Goal: Information Seeking & Learning: Learn about a topic

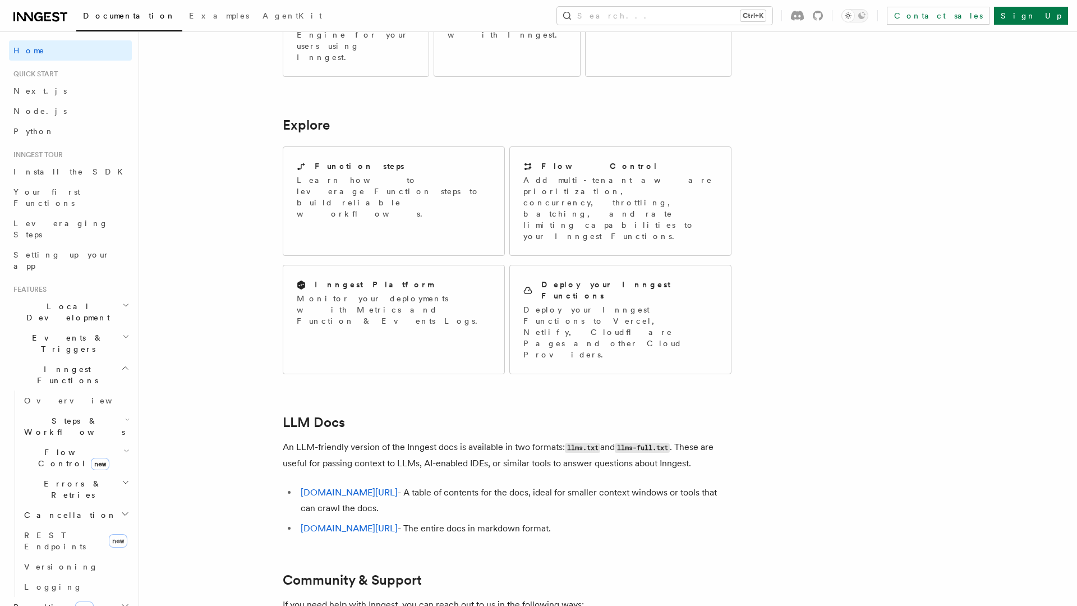
scroll to position [826, 0]
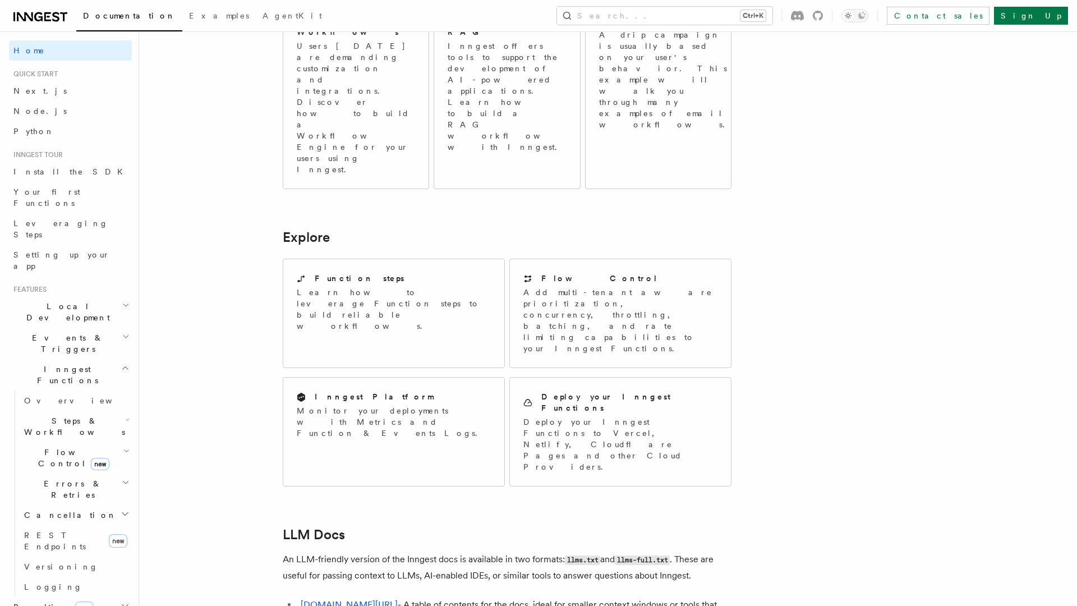
scroll to position [826, 0]
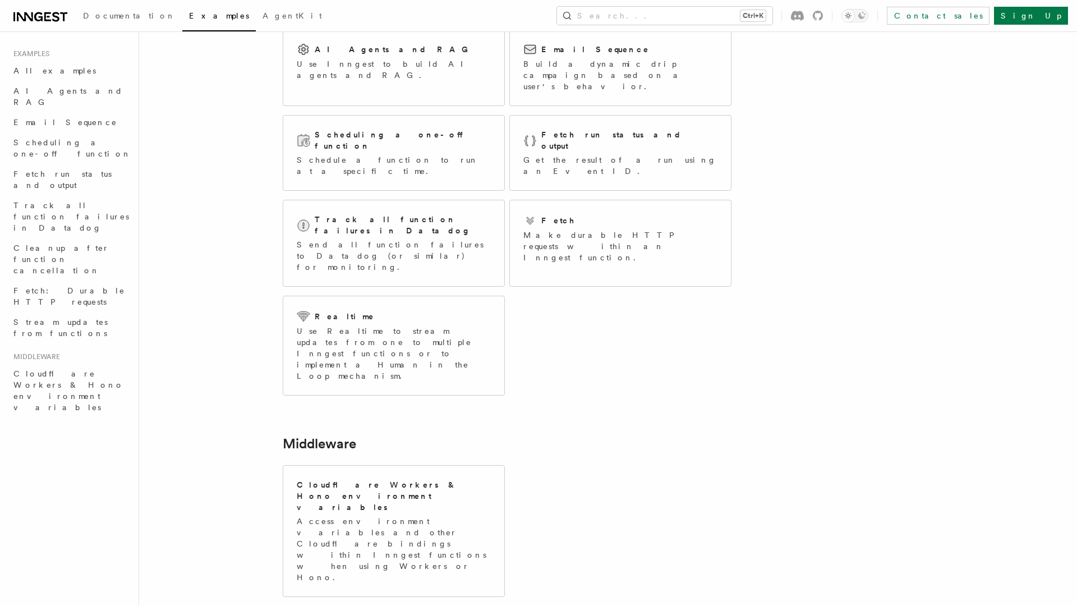
scroll to position [105, 0]
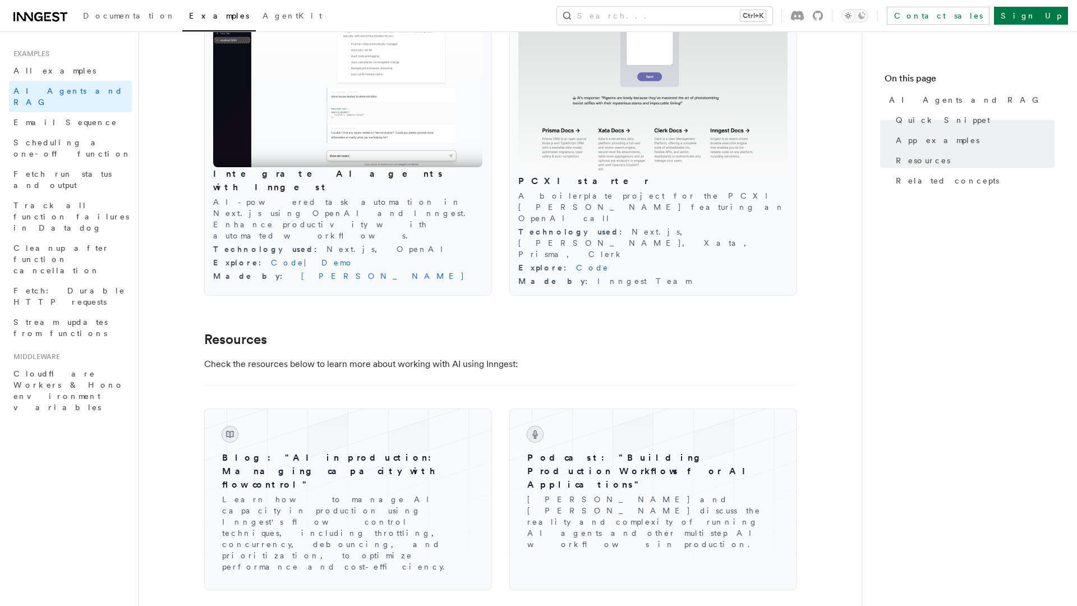
scroll to position [1757, 0]
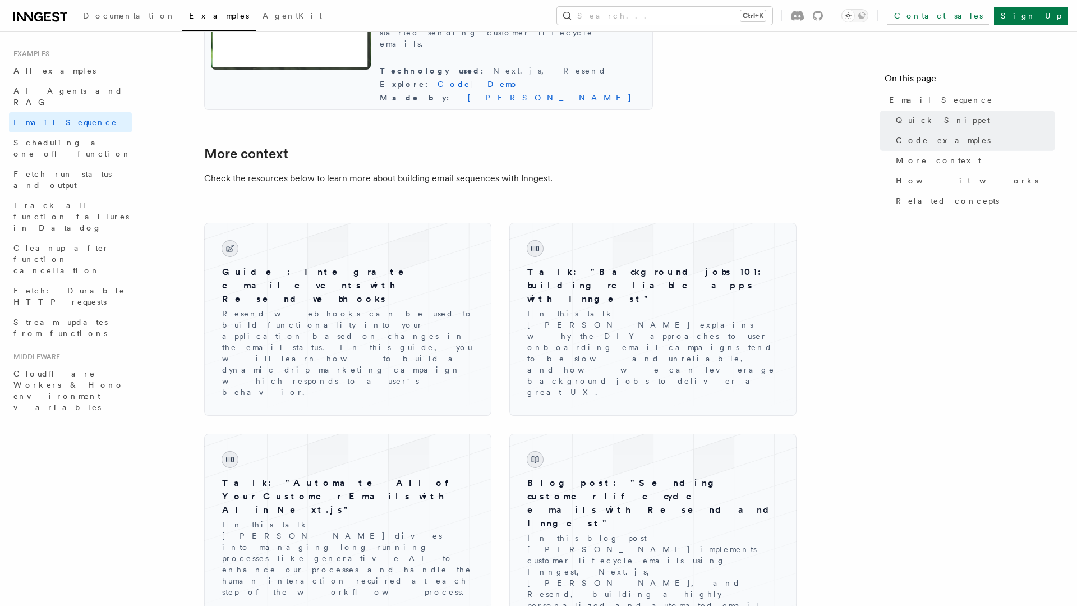
scroll to position [1528, 0]
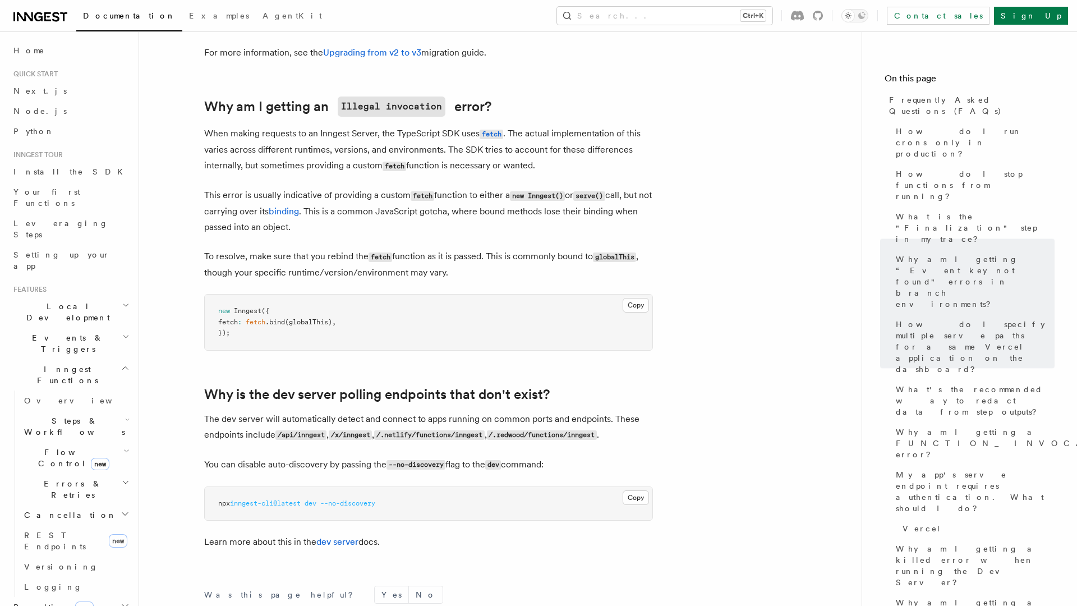
scroll to position [1978, 0]
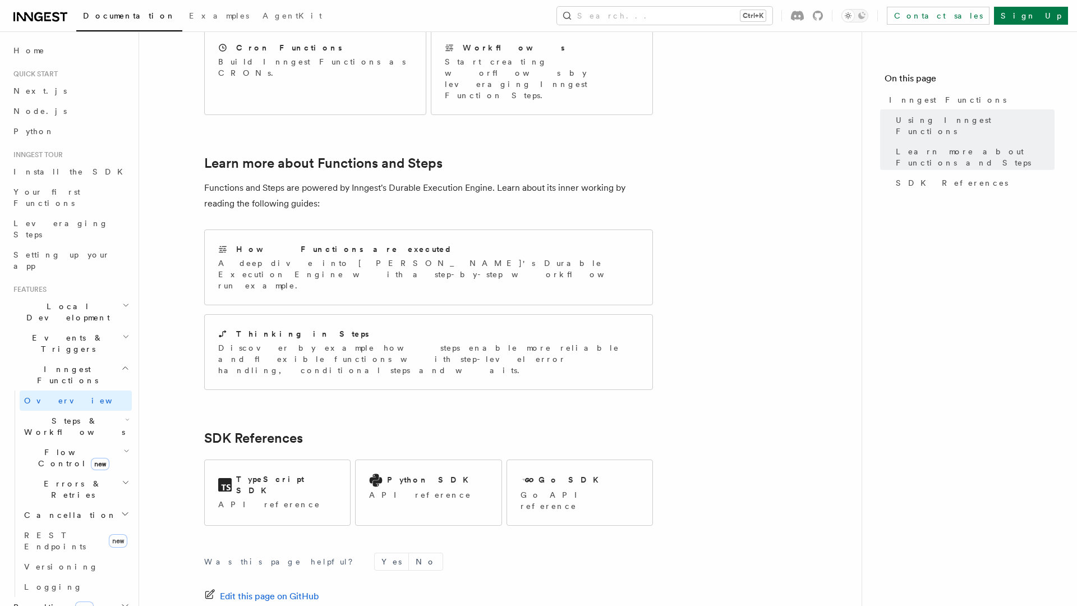
scroll to position [734, 0]
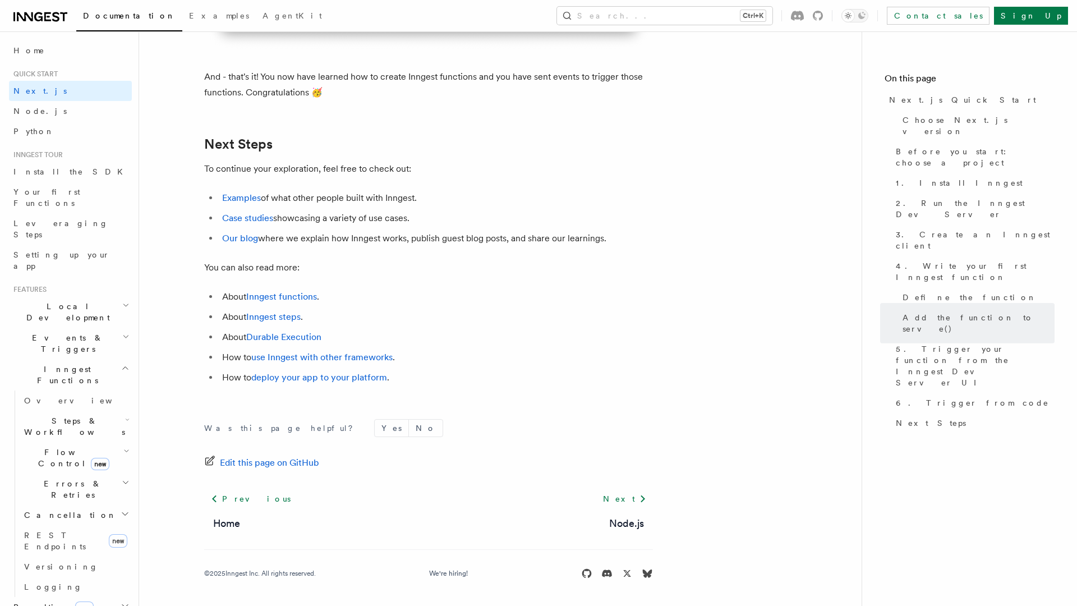
scroll to position [6952, 0]
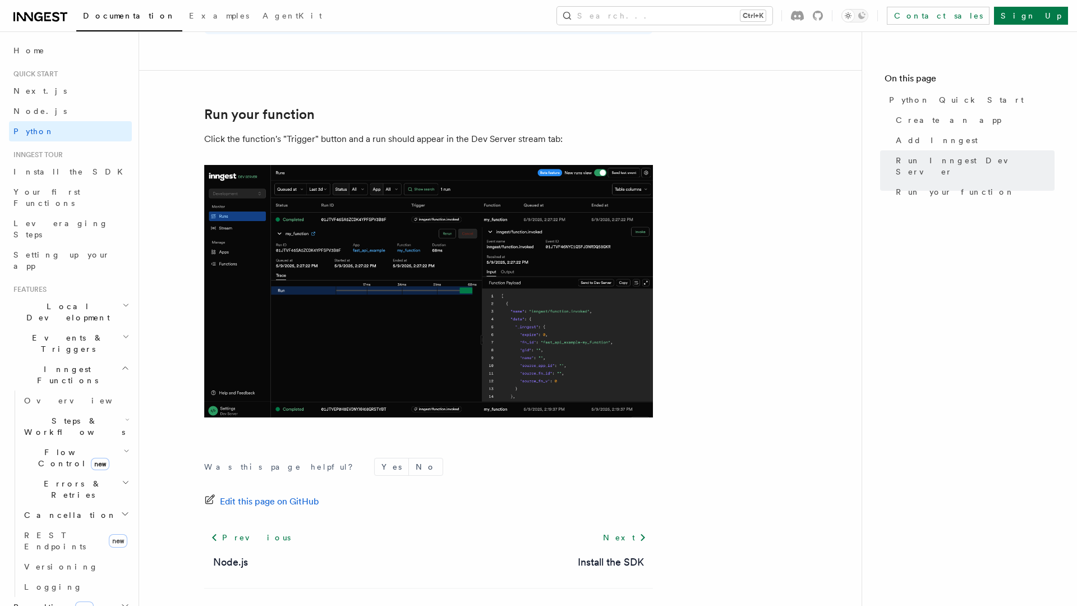
scroll to position [2231, 0]
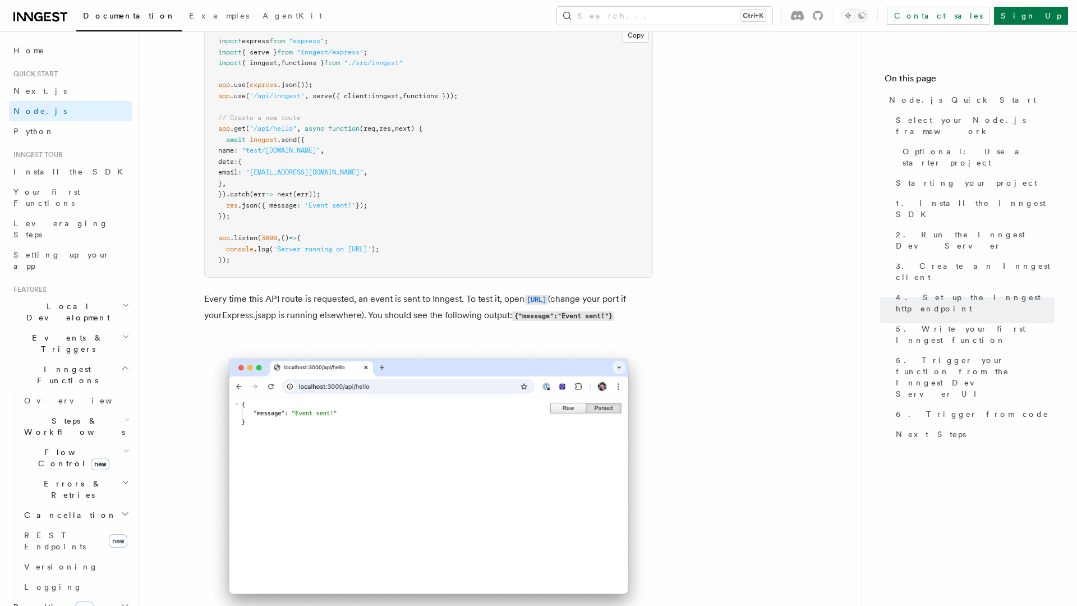
scroll to position [6957, 0]
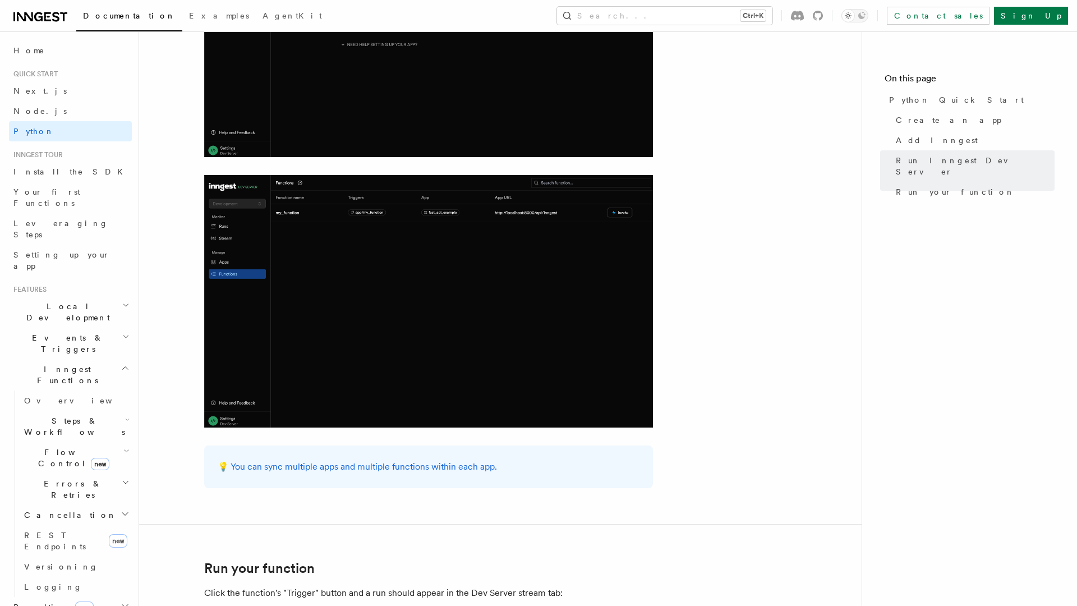
scroll to position [2011, 0]
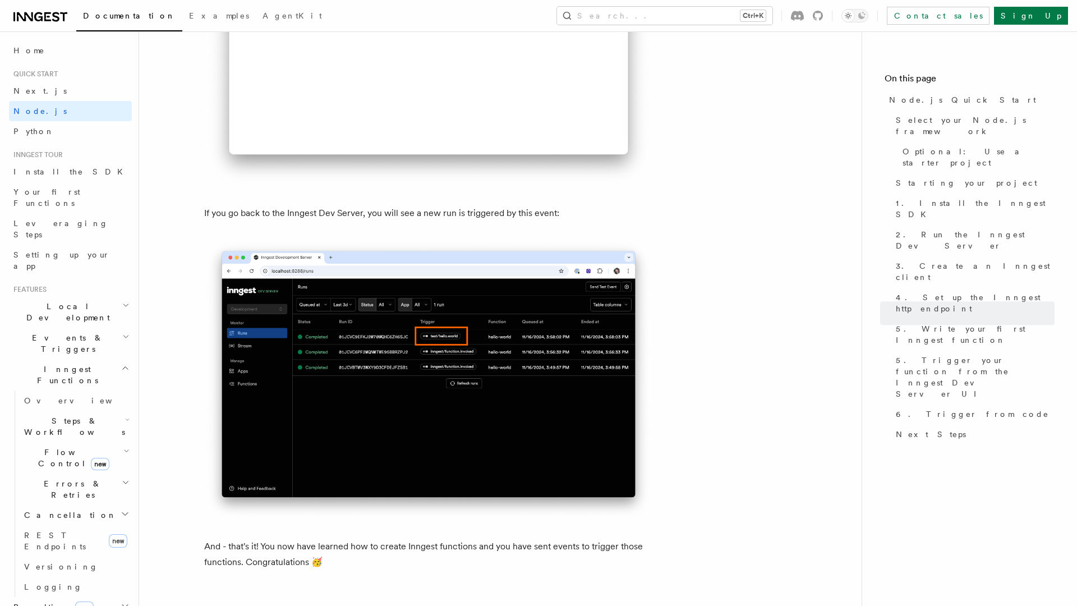
scroll to position [6957, 0]
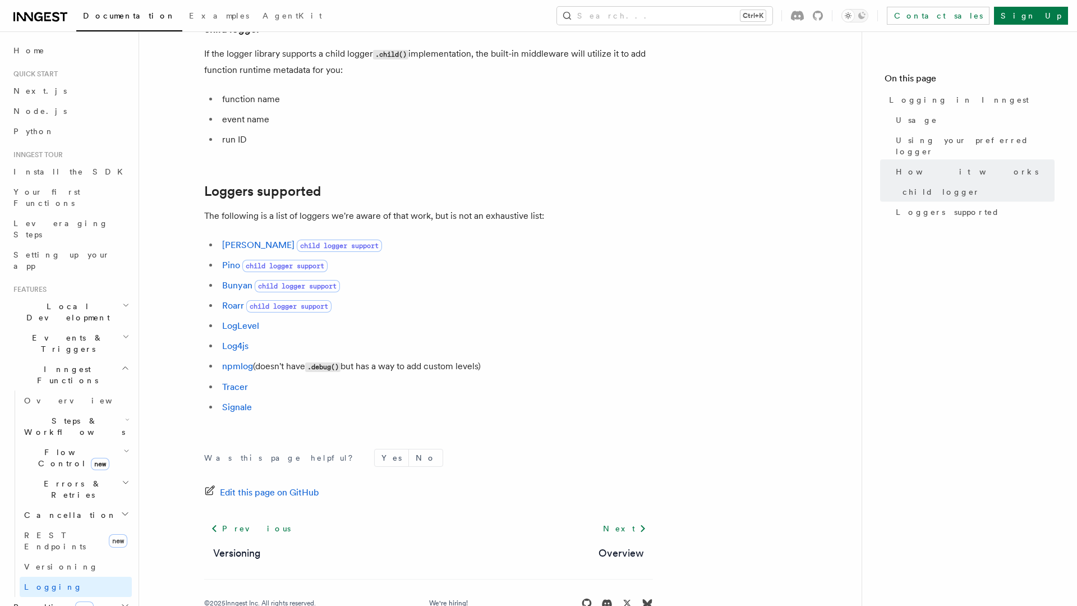
scroll to position [1463, 0]
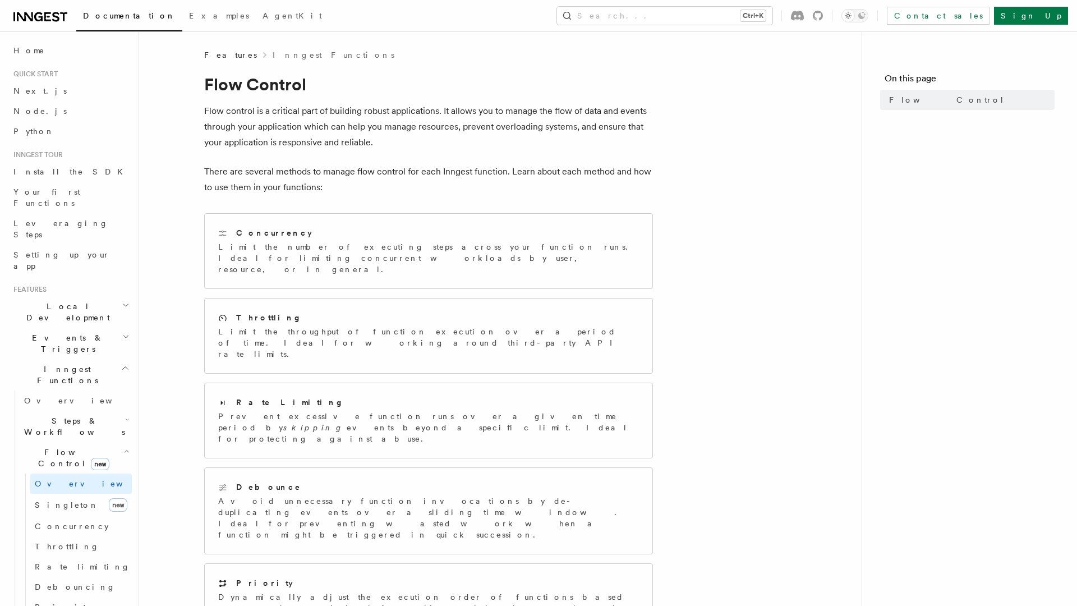
scroll to position [90, 0]
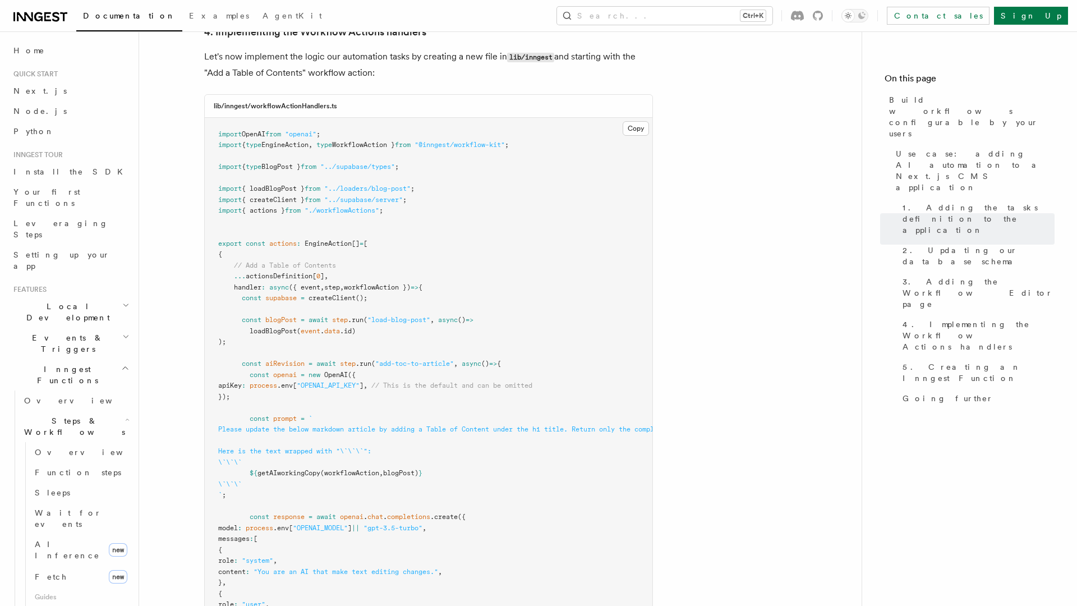
scroll to position [3922, 0]
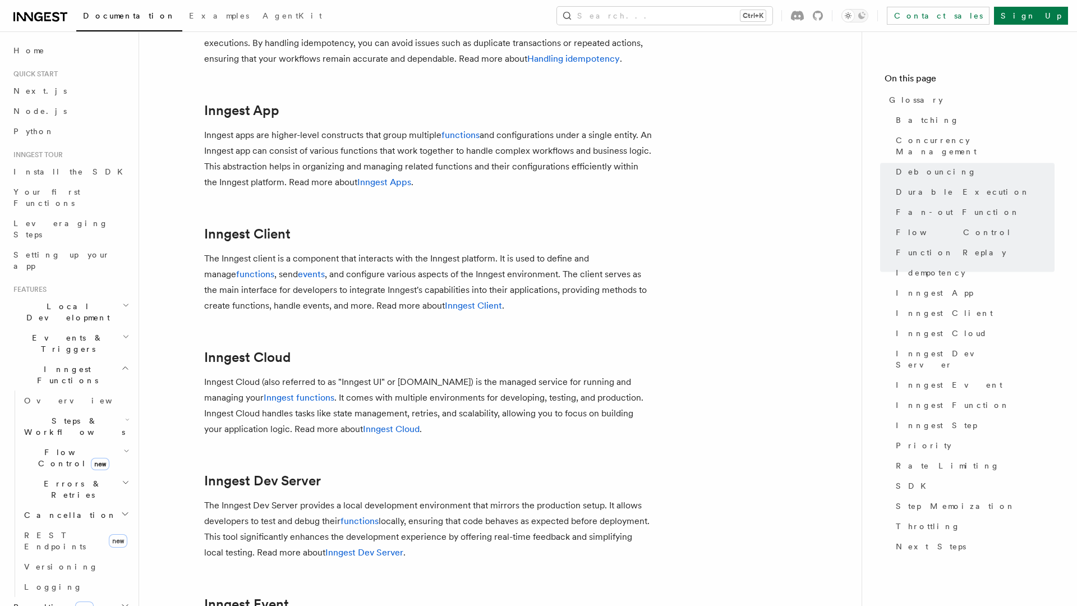
scroll to position [2454, 0]
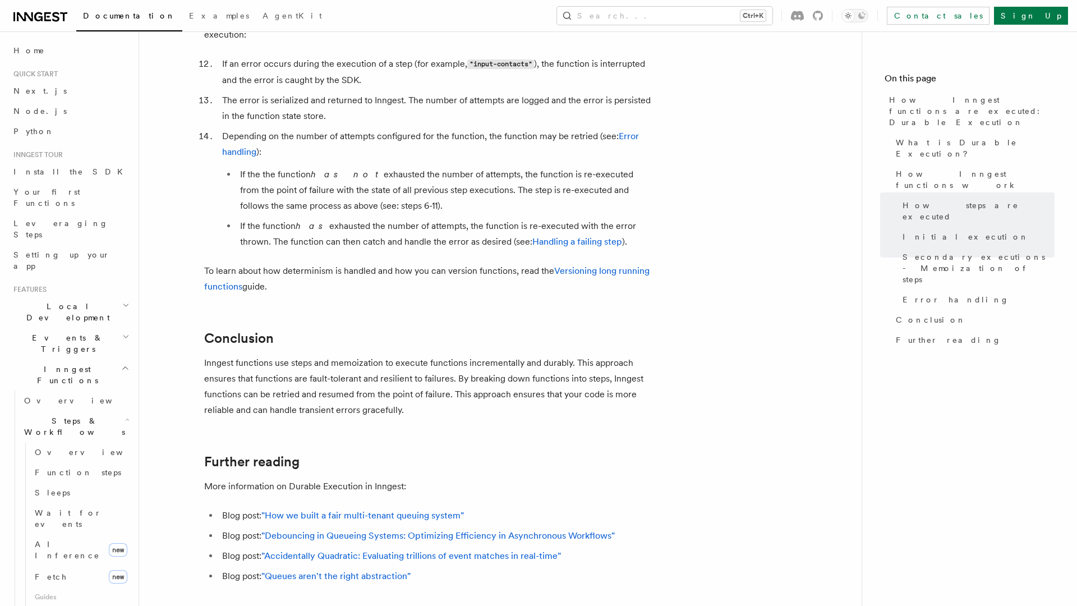
scroll to position [2052, 0]
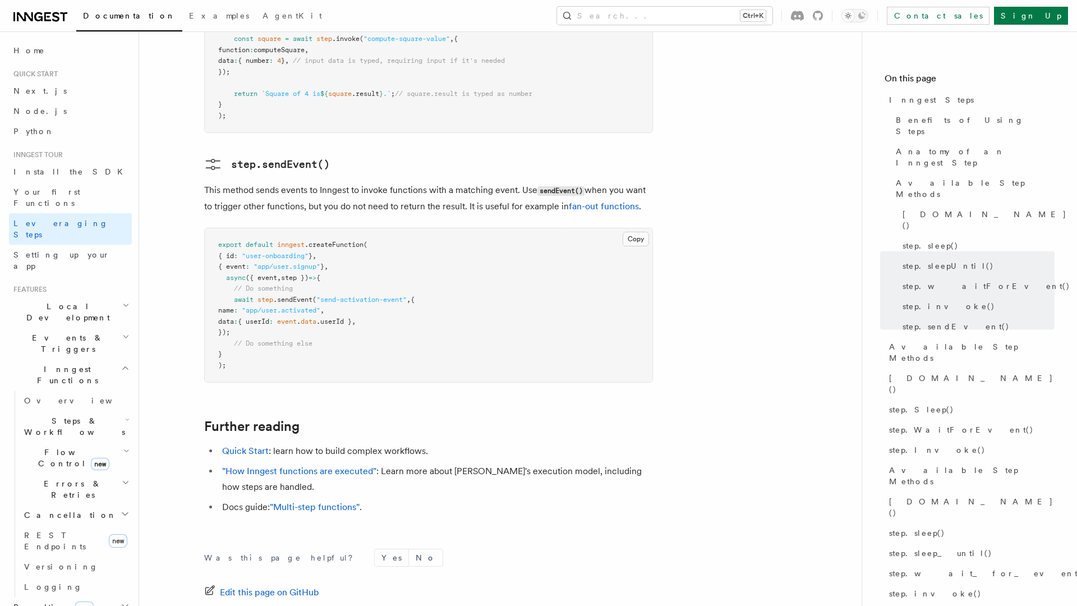
scroll to position [2355, 0]
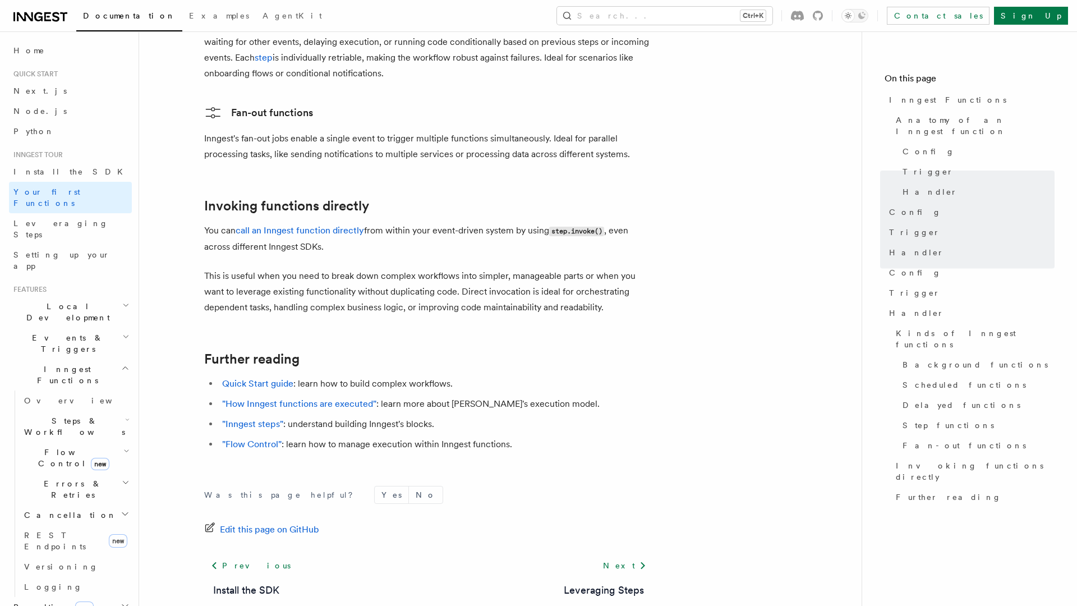
scroll to position [2144, 0]
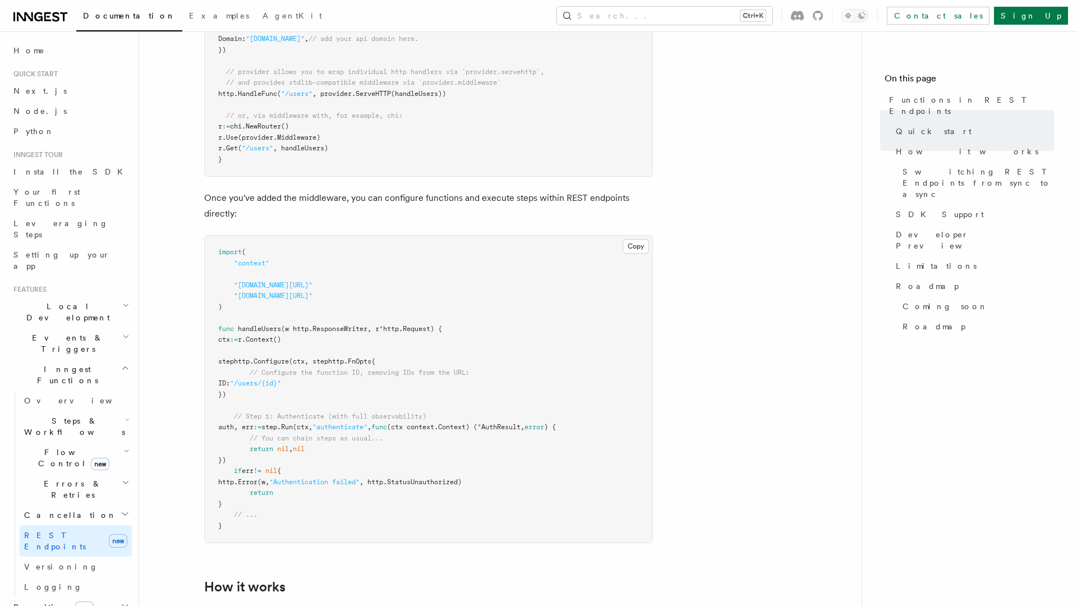
scroll to position [1983, 0]
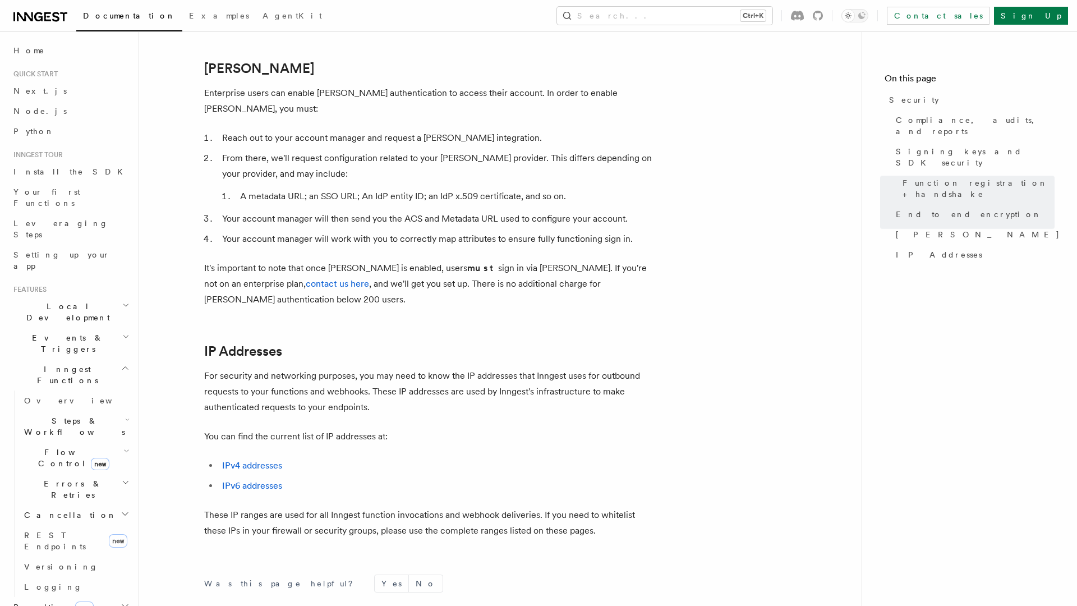
scroll to position [1327, 0]
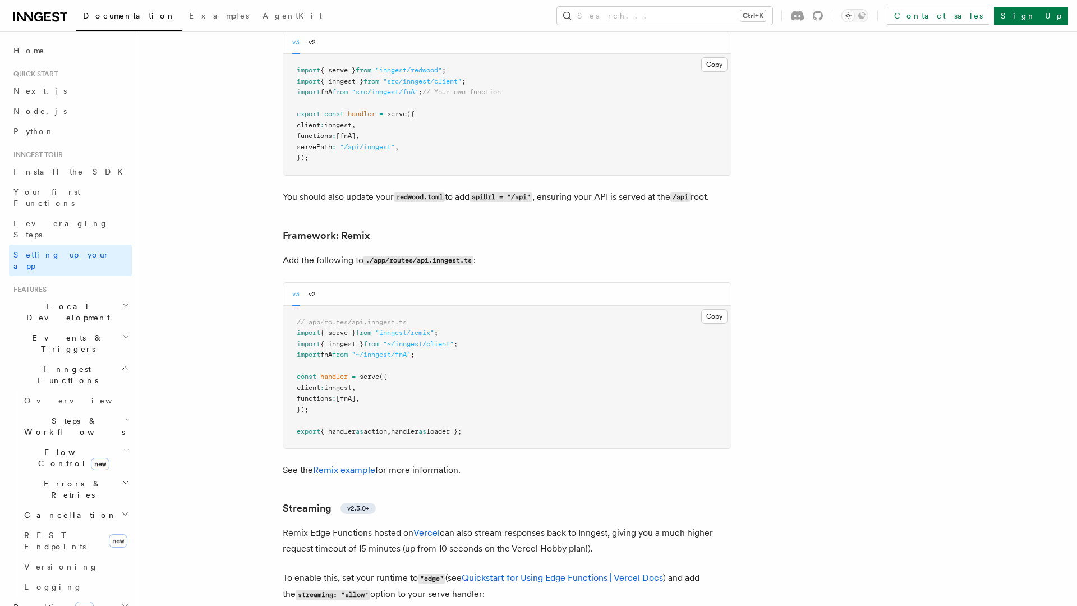
scroll to position [6703, 0]
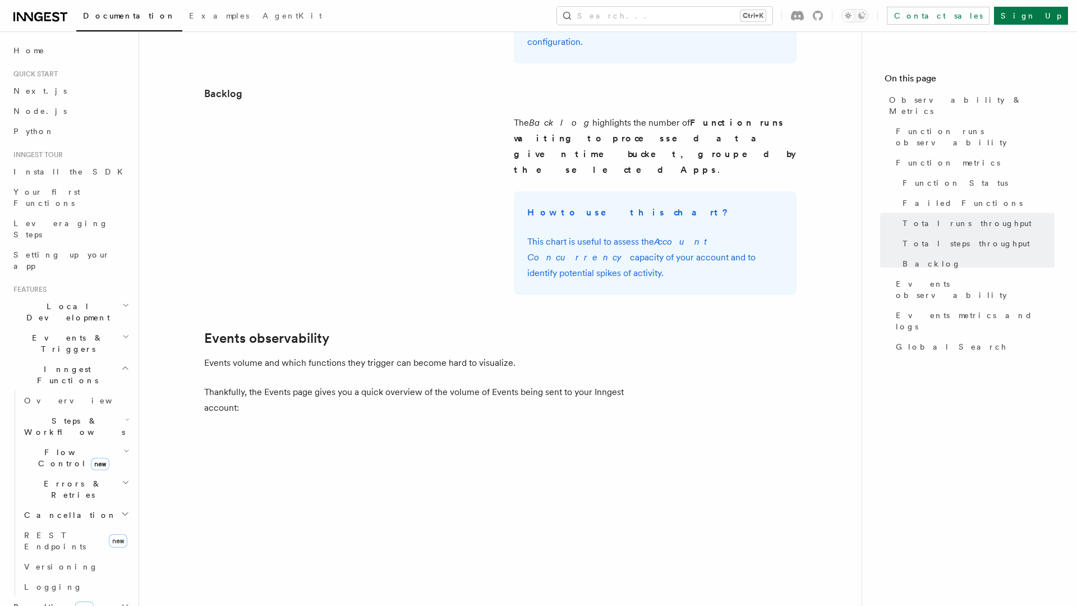
scroll to position [2256, 0]
